Goal: Task Accomplishment & Management: Use online tool/utility

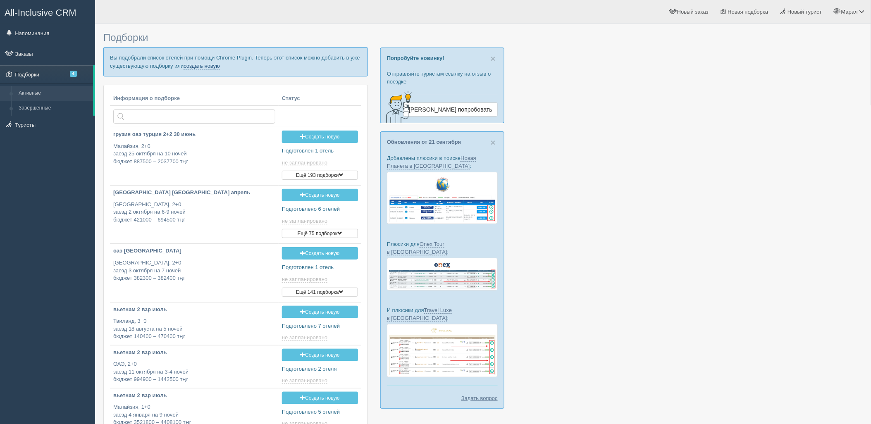
click at [202, 66] on link "создать новую" at bounding box center [202, 66] width 36 height 7
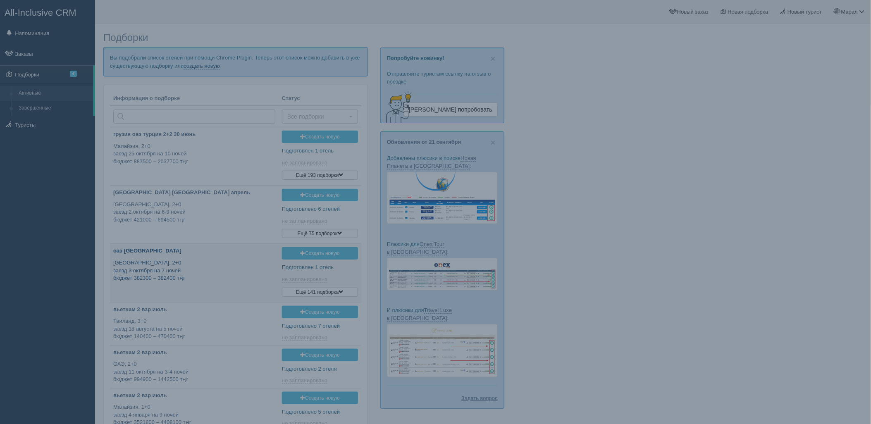
type input "2025-09-27 17:05"
type input "2025-09-27 15:35"
type input "2025-09-27 15:30"
type input "2025-09-27 12:30"
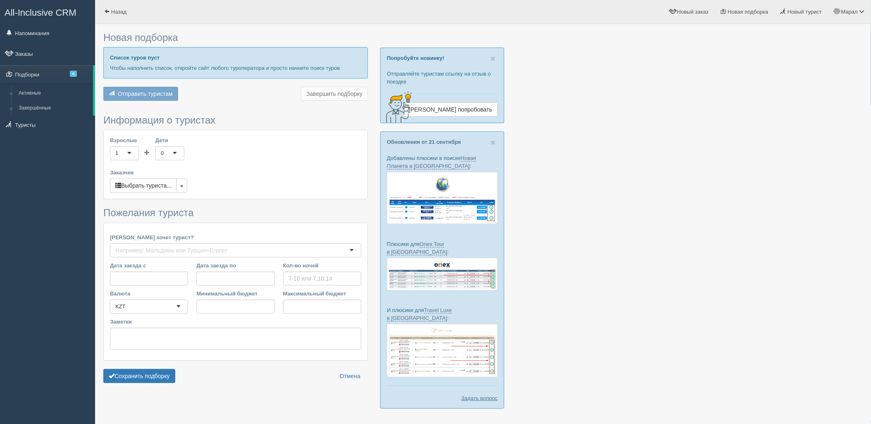
type input "6"
type input "388900"
type input "589100"
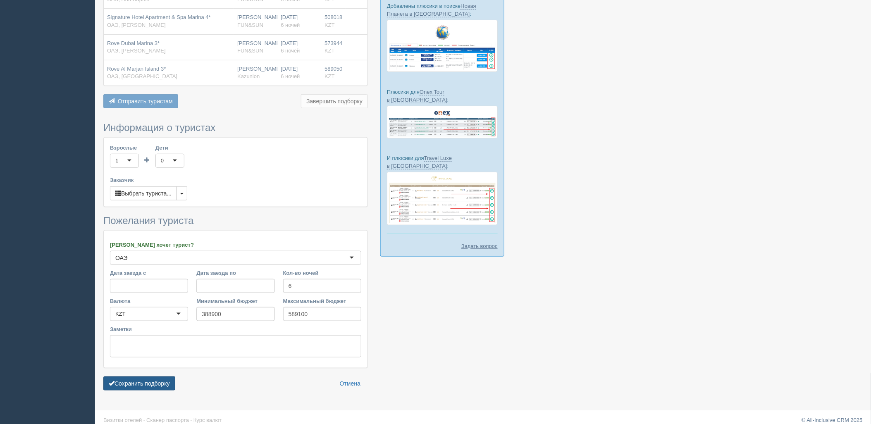
scroll to position [153, 0]
click at [153, 381] on button "Сохранить подборку" at bounding box center [139, 383] width 72 height 14
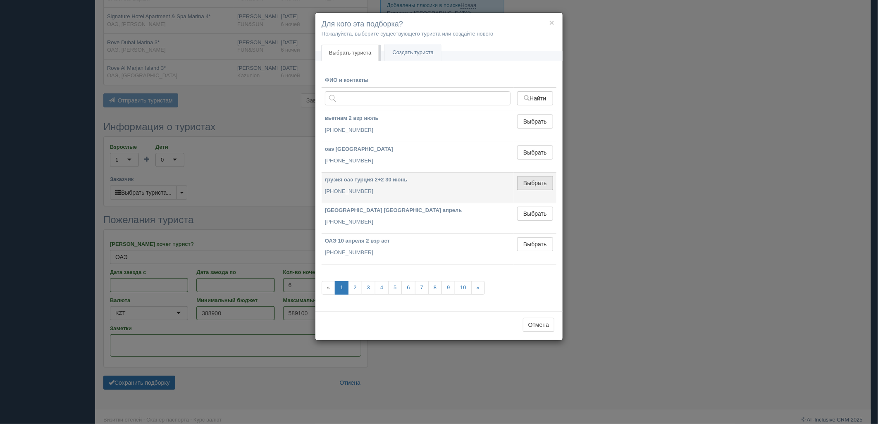
click at [536, 183] on button "Выбрать" at bounding box center [535, 183] width 36 height 14
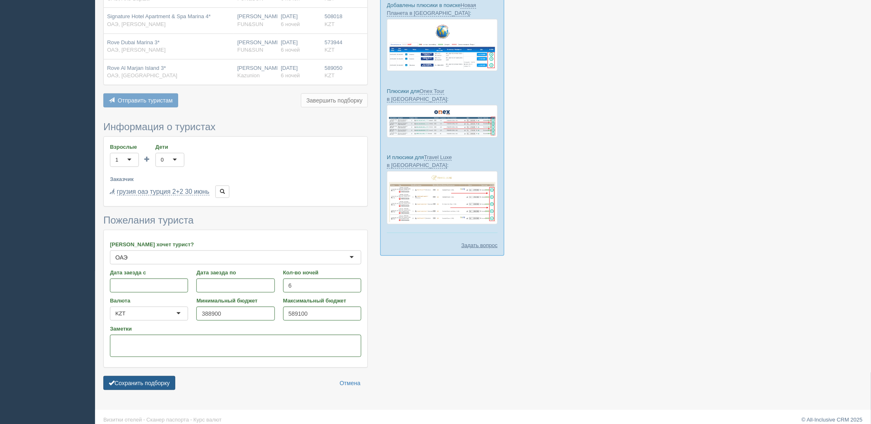
click at [127, 376] on button "Сохранить подборку" at bounding box center [139, 383] width 72 height 14
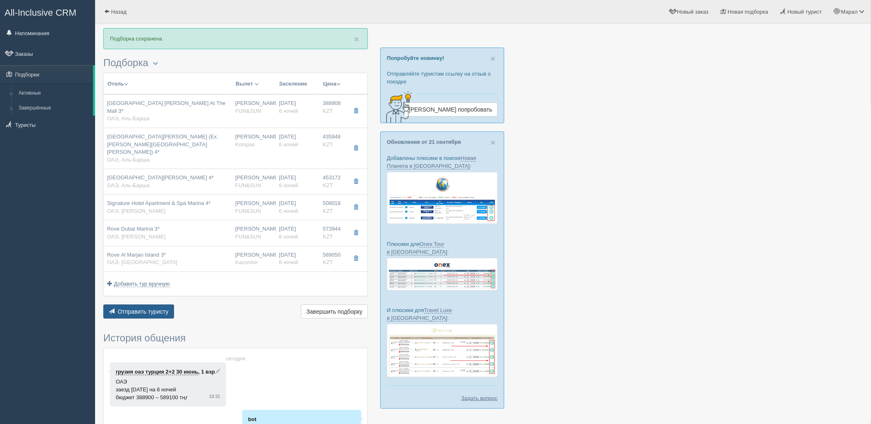
drag, startPoint x: 134, startPoint y: 285, endPoint x: 133, endPoint y: 293, distance: 8.3
click at [134, 285] on div "Отель Разделить отели... Вылет Выезд Авиа Автобус Заселение Цена Дешёвые вначале" at bounding box center [235, 197] width 265 height 249
click at [133, 309] on span "Отправить туристу" at bounding box center [143, 312] width 51 height 7
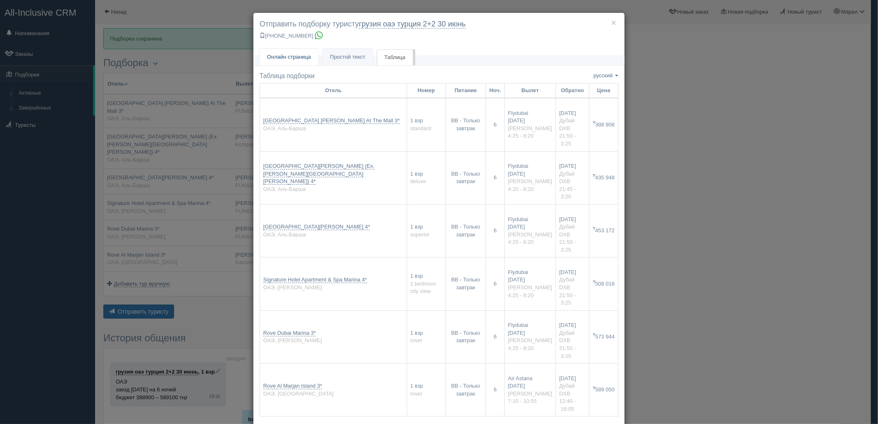
click at [301, 56] on span "Онлайн страница" at bounding box center [289, 57] width 44 height 6
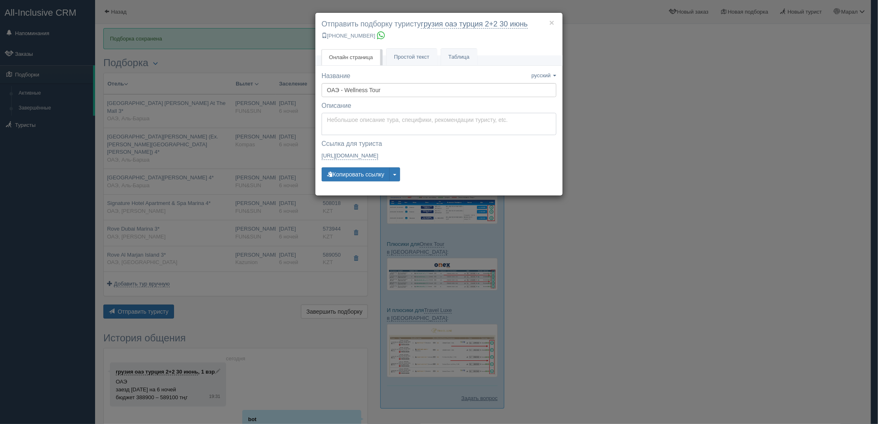
type textarea "Здравствуйте! Ниже представлены варианты туров для Вас. Для просмотра описания …"
click at [354, 127] on textarea "Здравствуйте! Ниже представлены варианты туров для Вас. Для просмотра описания …" at bounding box center [439, 124] width 235 height 22
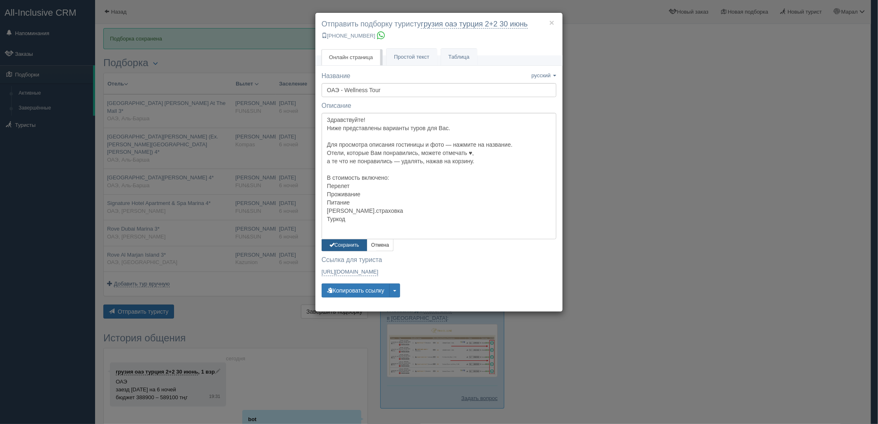
click at [352, 243] on button "Сохранить" at bounding box center [344, 245] width 45 height 12
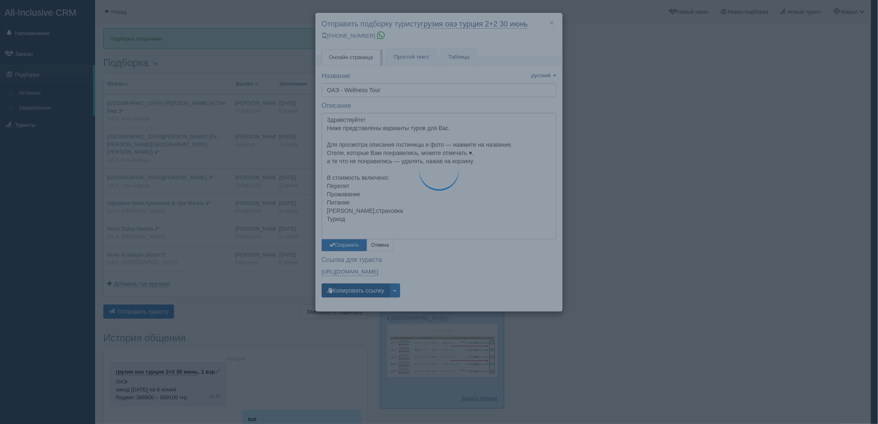
click at [347, 284] on button "Копировать ссылку" at bounding box center [356, 291] width 68 height 14
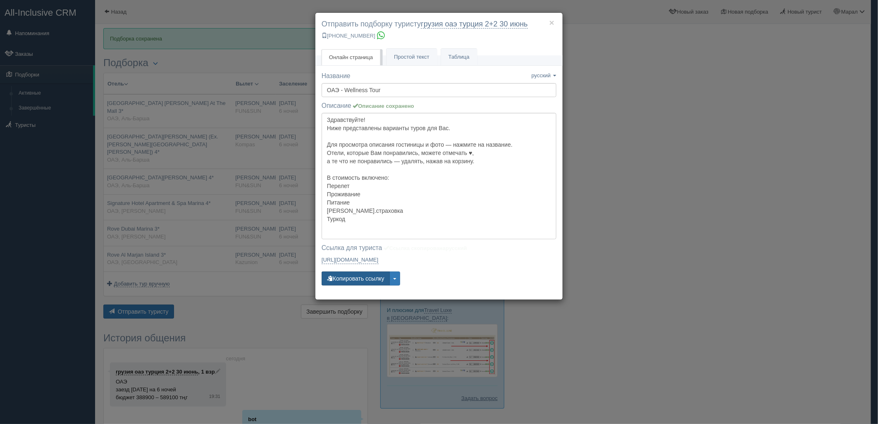
click at [346, 276] on button "Копировать ссылку" at bounding box center [356, 279] width 68 height 14
drag, startPoint x: 729, startPoint y: 225, endPoint x: 578, endPoint y: 143, distance: 171.9
click at [729, 225] on div "× Отправить подборку туристу грузия оаэ [GEOGRAPHIC_DATA] 2+2 [DATE] [PHONE_NUM…" at bounding box center [439, 212] width 878 height 424
